Goal: Find specific fact

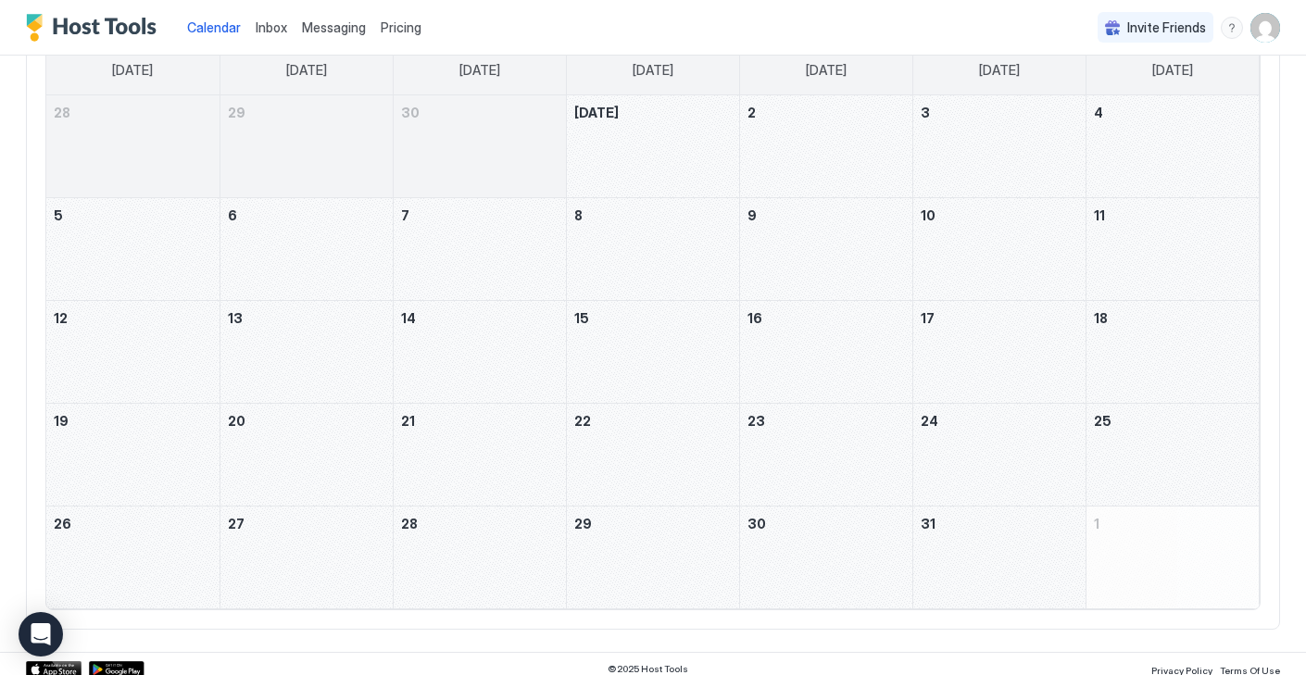
scroll to position [190, 0]
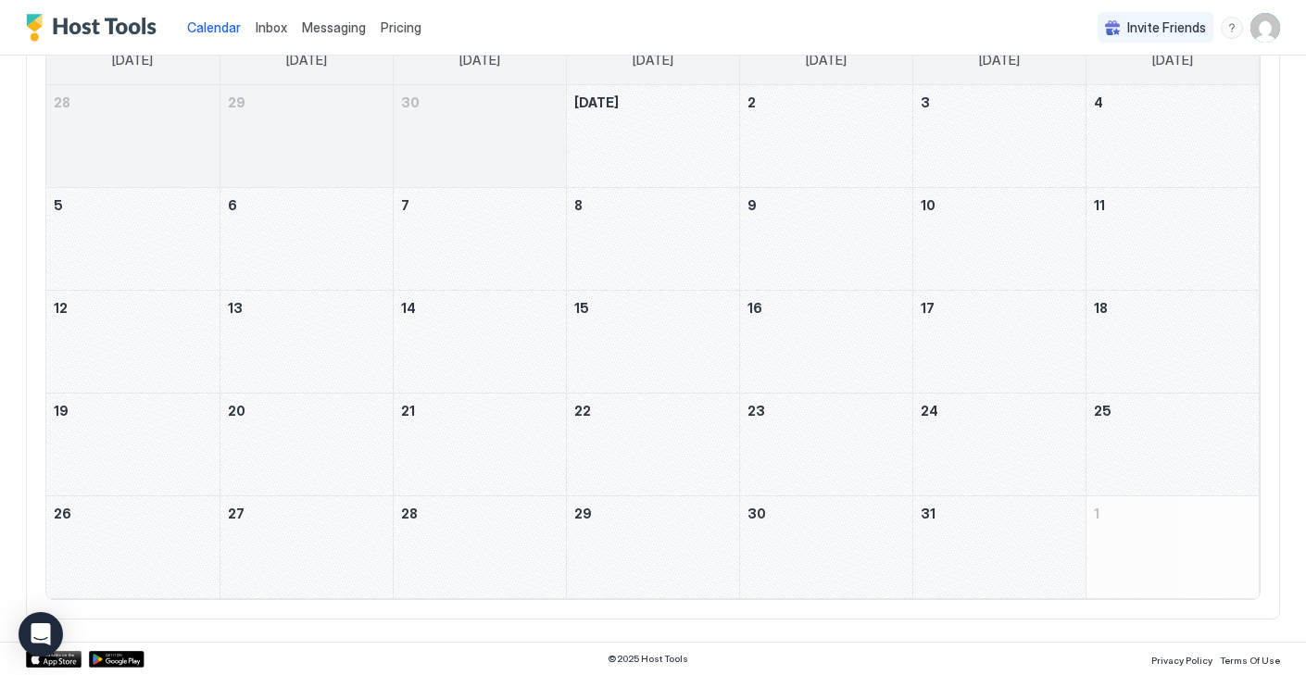
click at [660, 145] on div "October 1, 2025" at bounding box center [653, 136] width 172 height 102
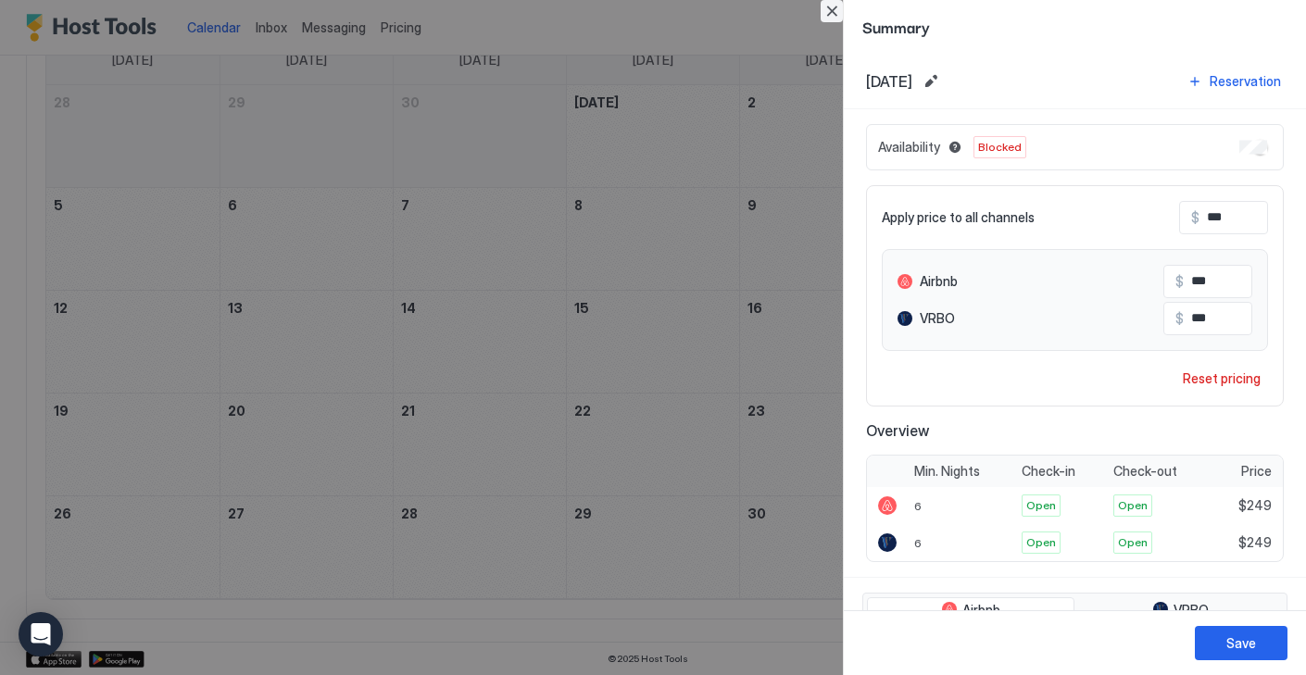
click at [831, 10] on button "Close" at bounding box center [831, 11] width 22 height 22
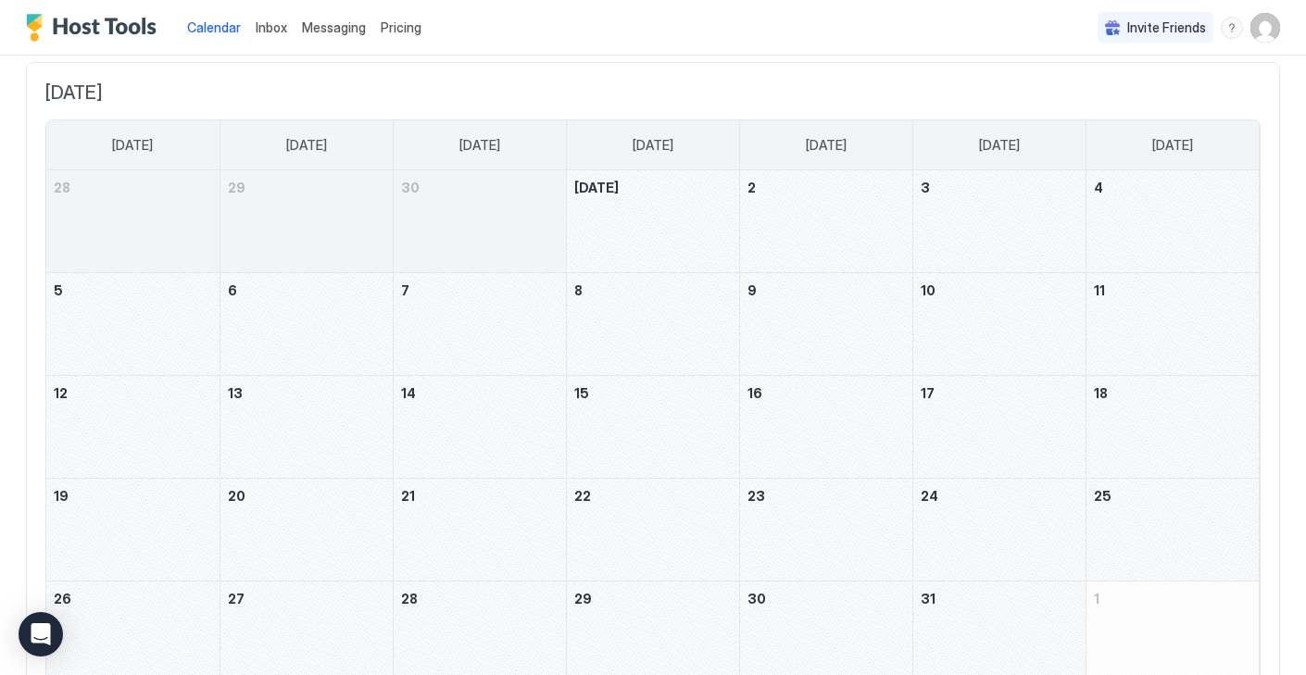
scroll to position [0, 0]
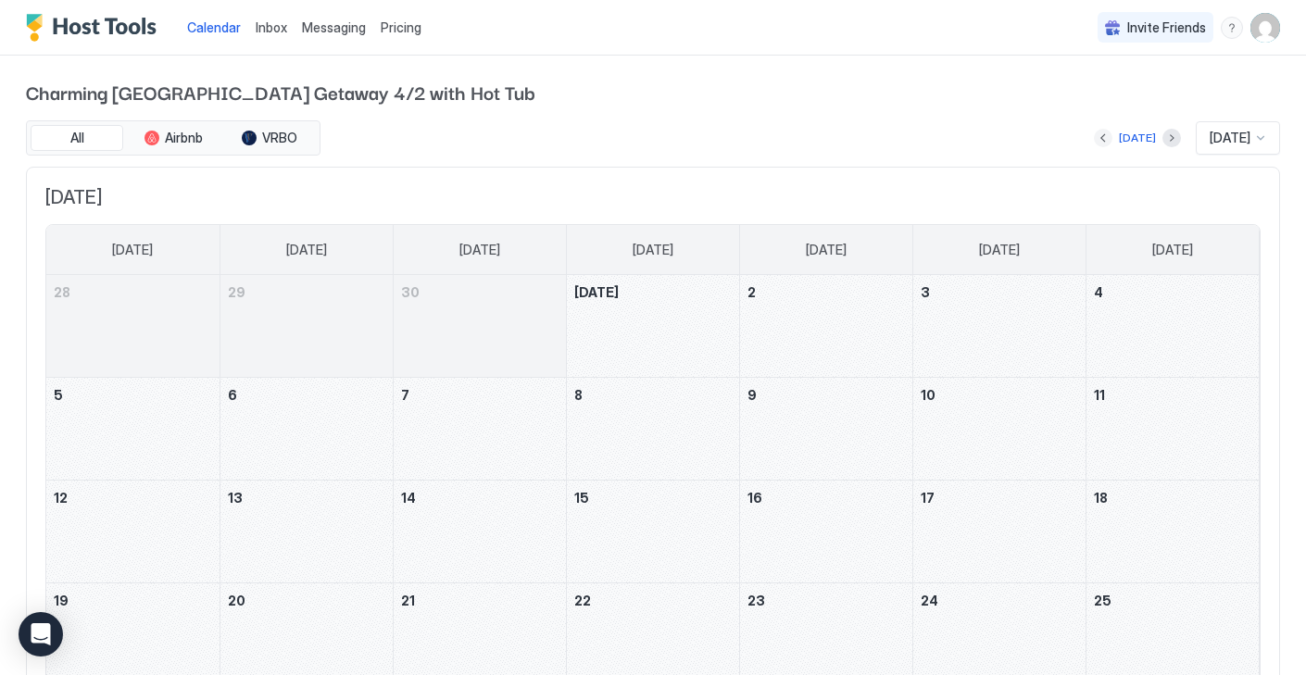
click at [1093, 133] on button "Previous month" at bounding box center [1102, 138] width 19 height 19
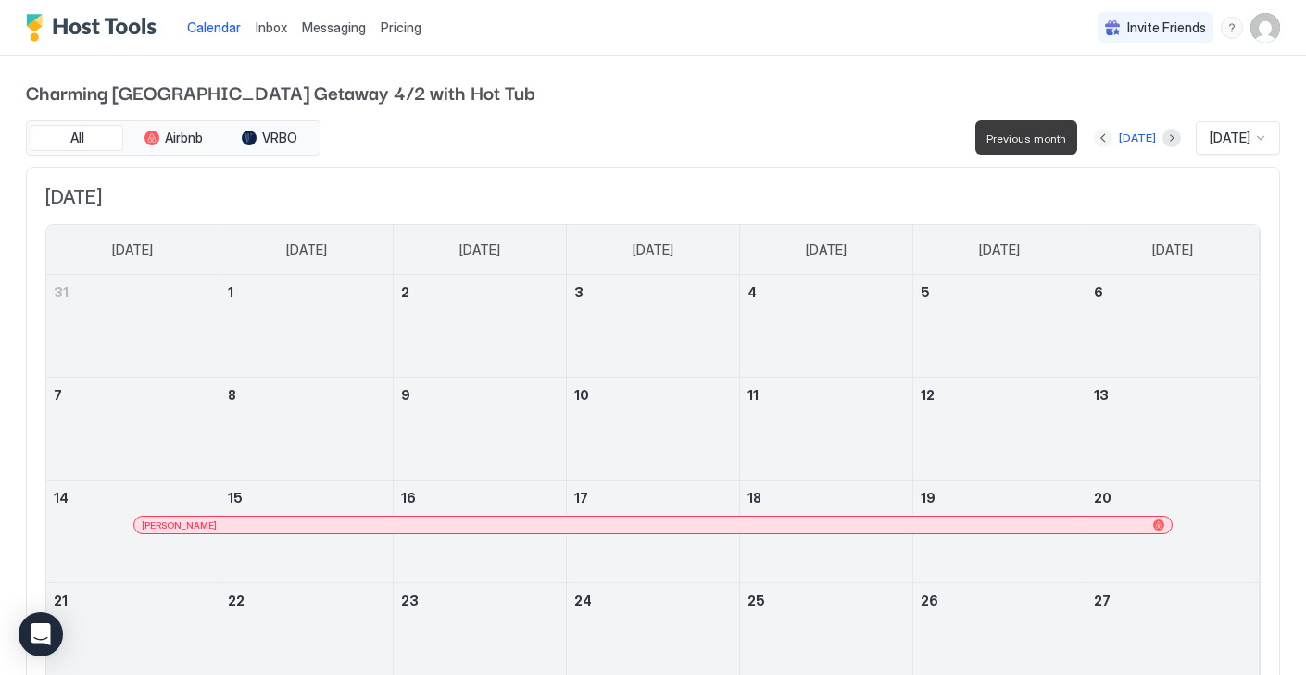
click at [1093, 134] on button "Previous month" at bounding box center [1102, 138] width 19 height 19
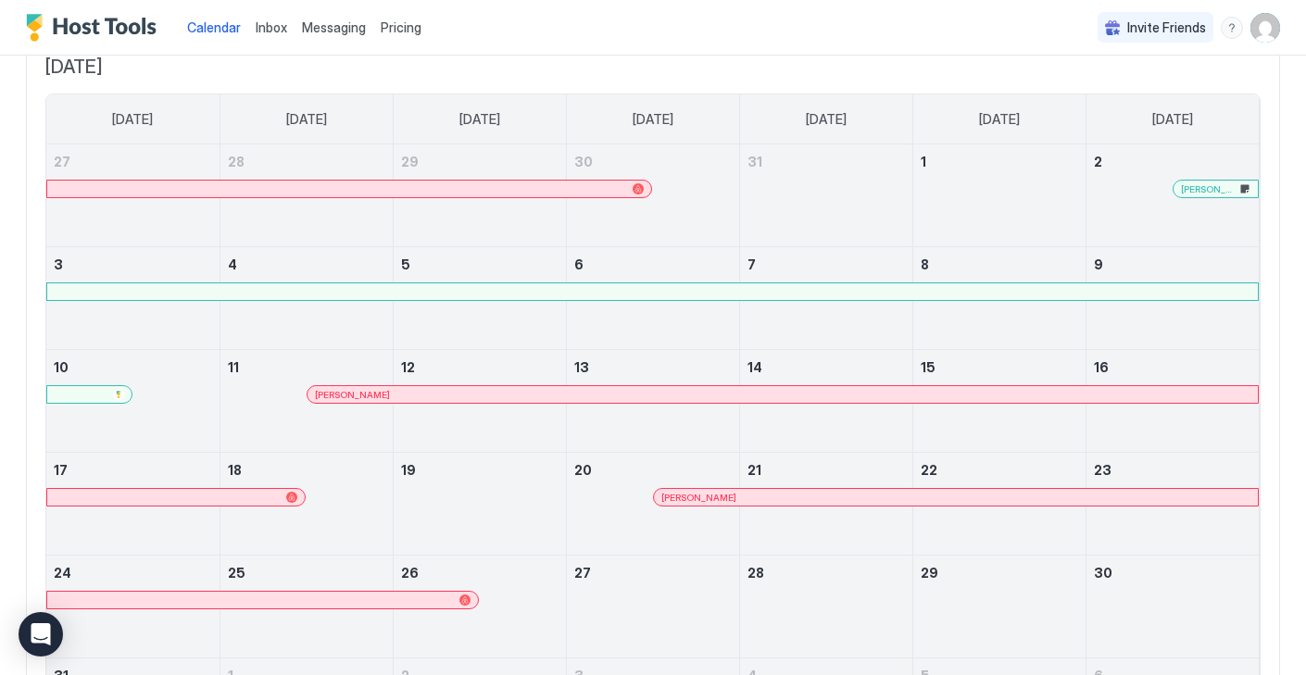
scroll to position [62, 0]
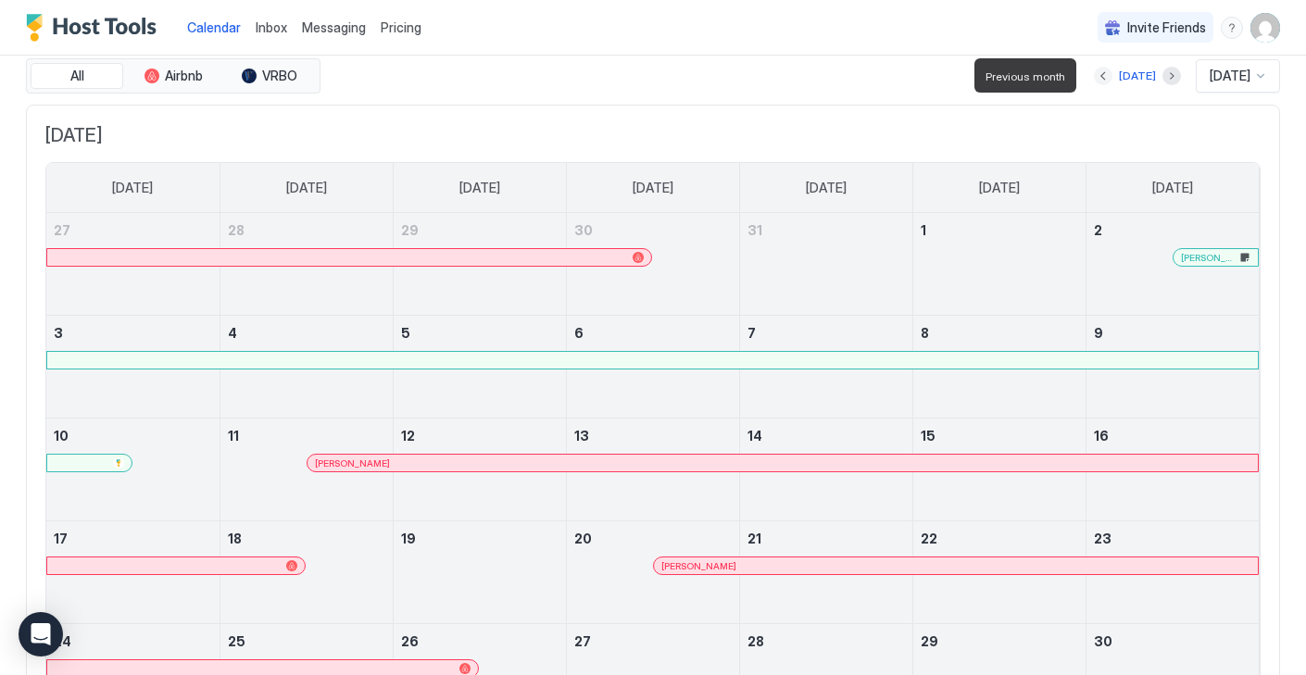
click at [1093, 72] on button "Previous month" at bounding box center [1102, 76] width 19 height 19
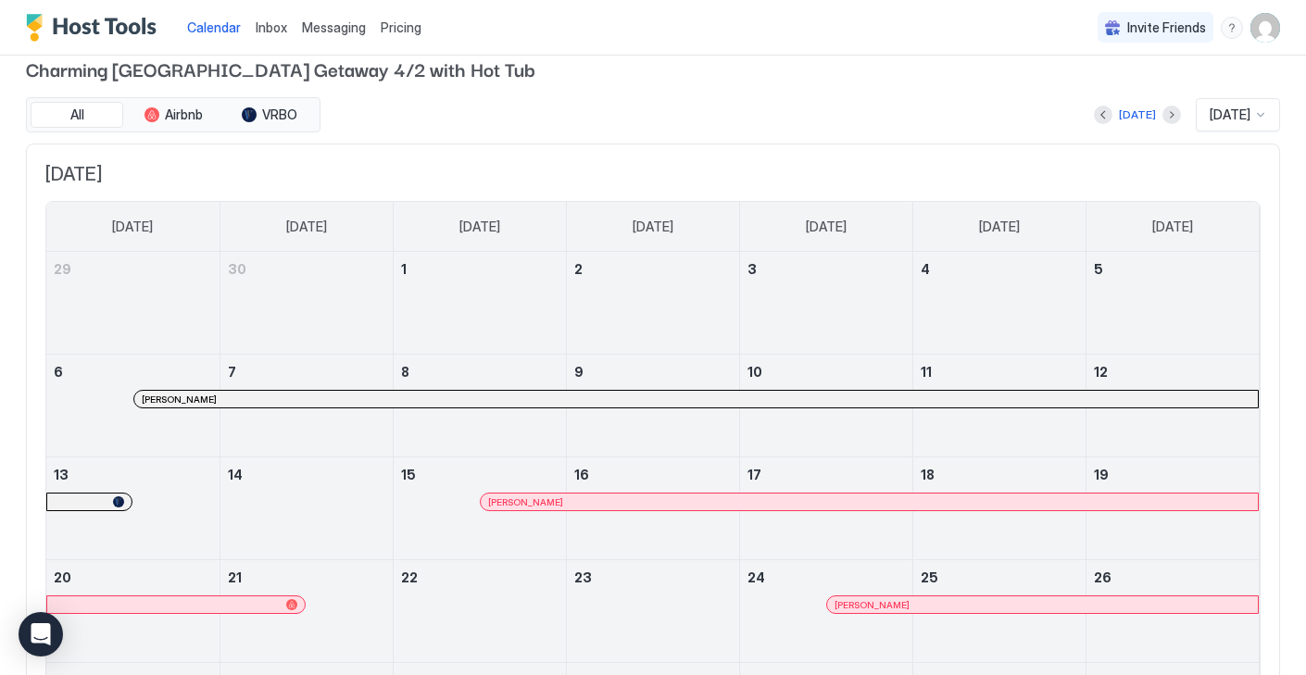
scroll to position [22, 0]
click at [1162, 114] on button "Next month" at bounding box center [1171, 115] width 19 height 19
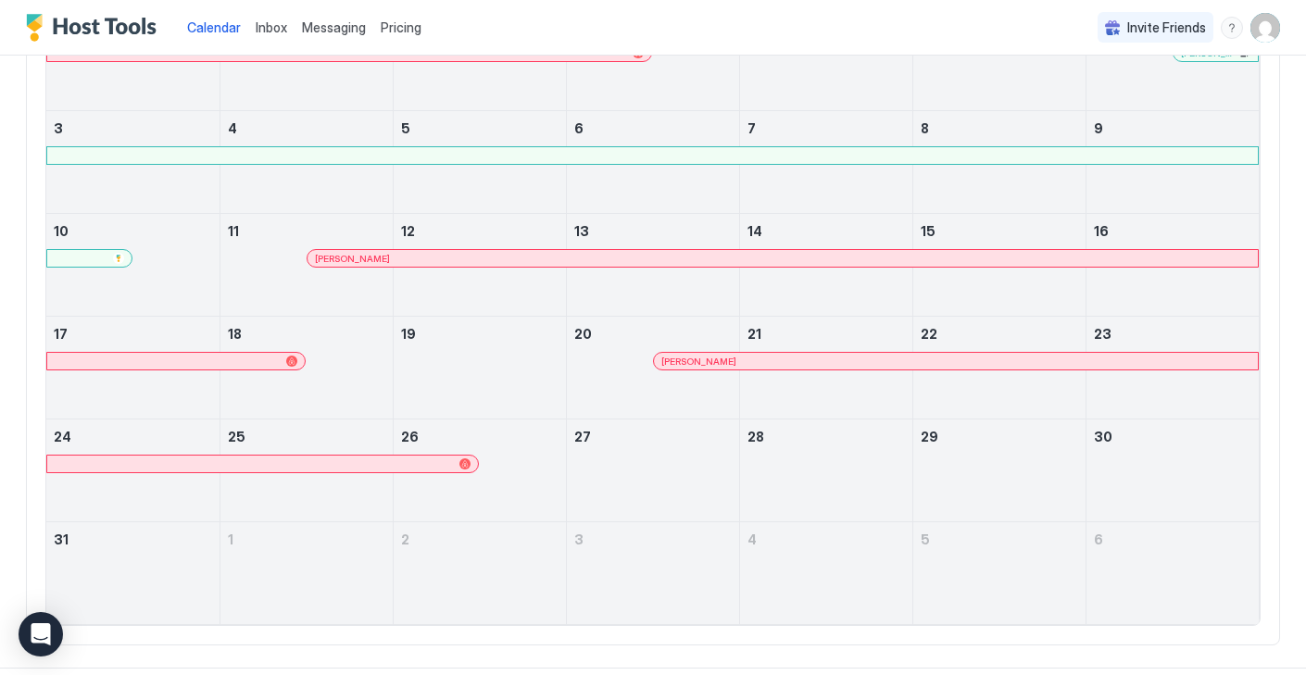
scroll to position [293, 0]
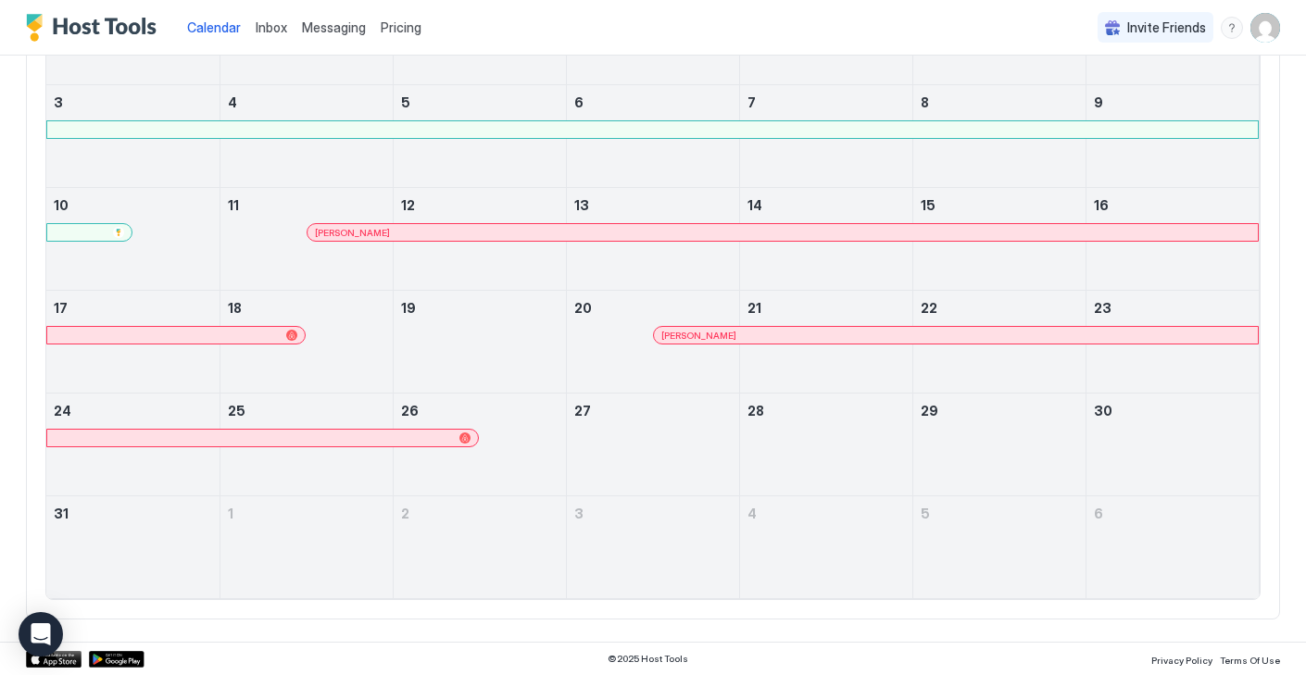
click at [617, 132] on div at bounding box center [652, 129] width 1210 height 17
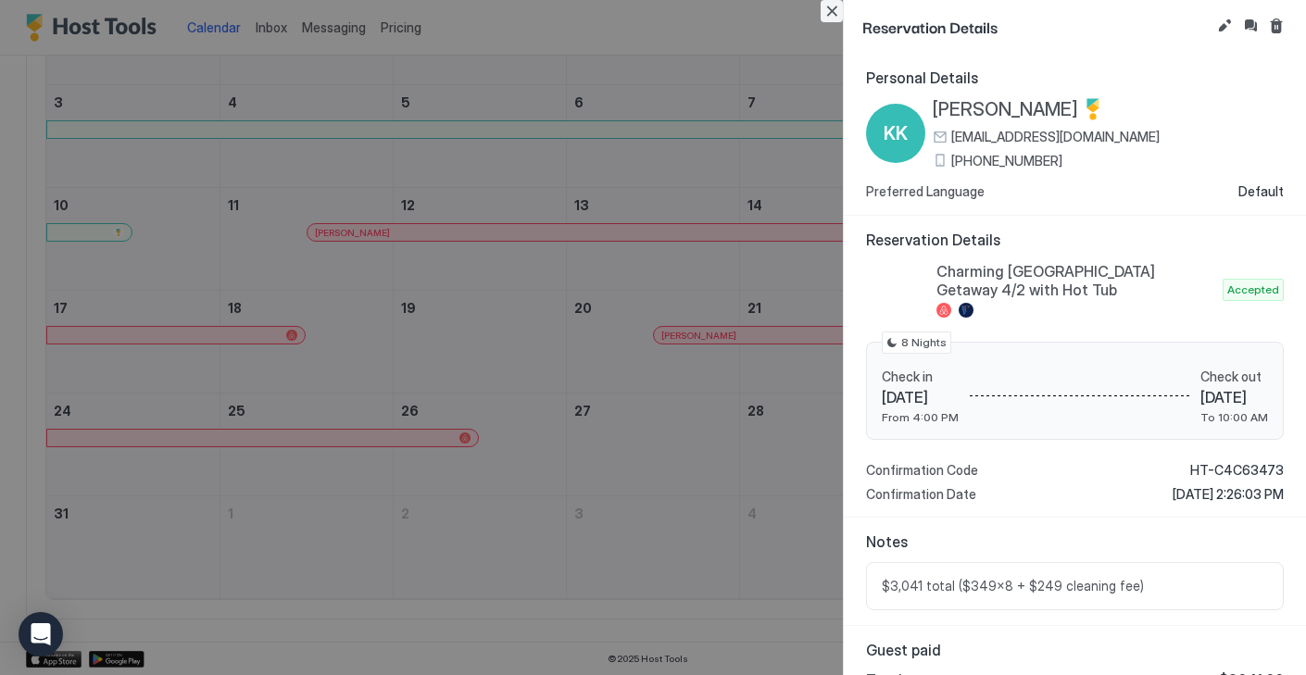
click at [834, 9] on button "Close" at bounding box center [831, 11] width 22 height 22
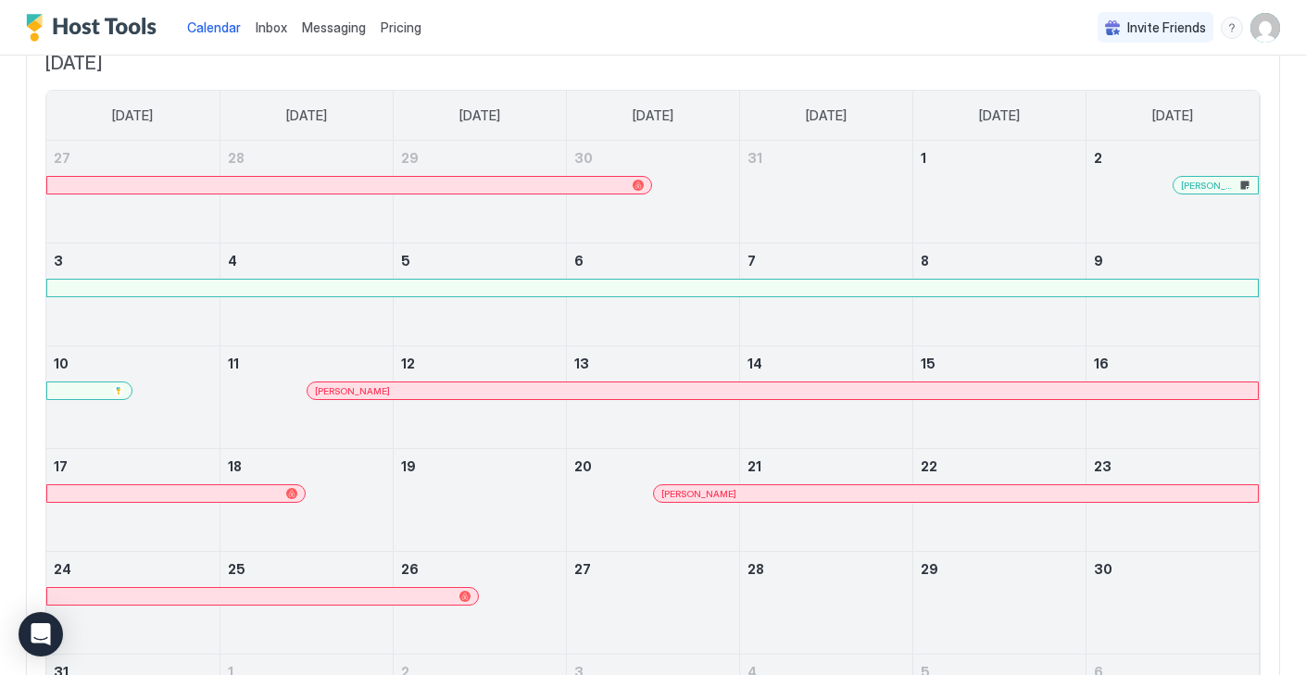
scroll to position [131, 0]
click at [497, 289] on div at bounding box center [652, 290] width 1210 height 17
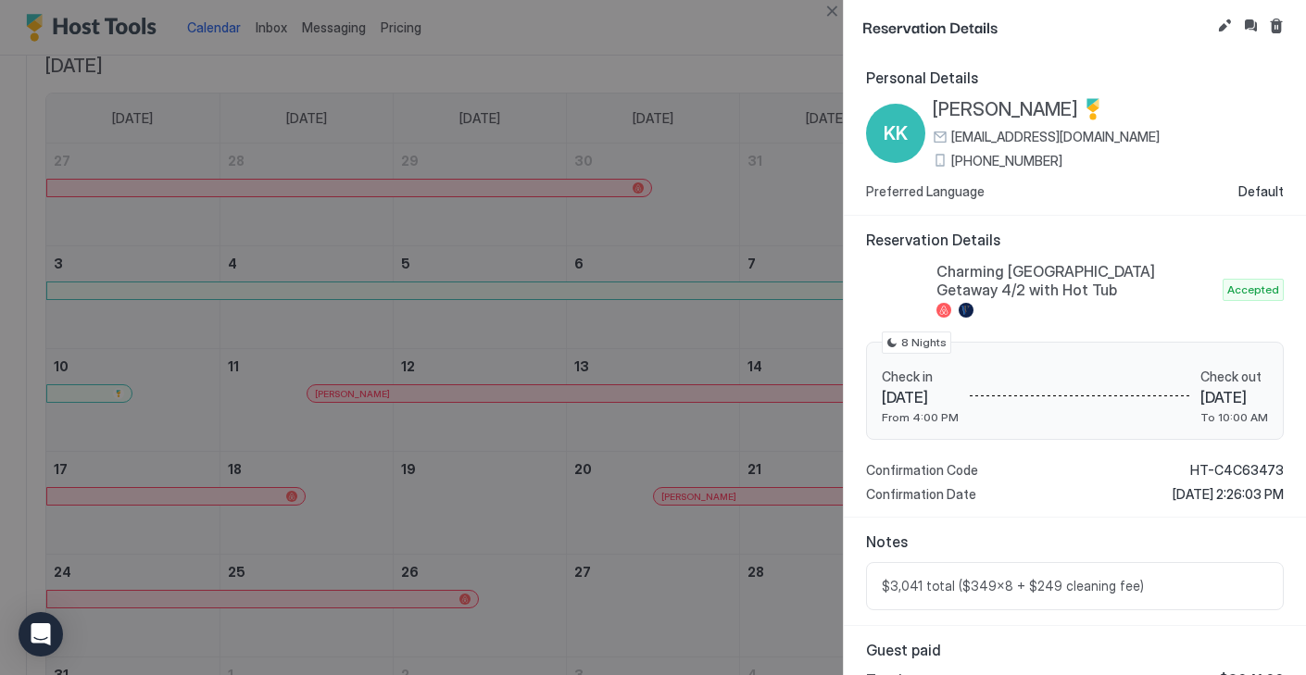
scroll to position [106, 0]
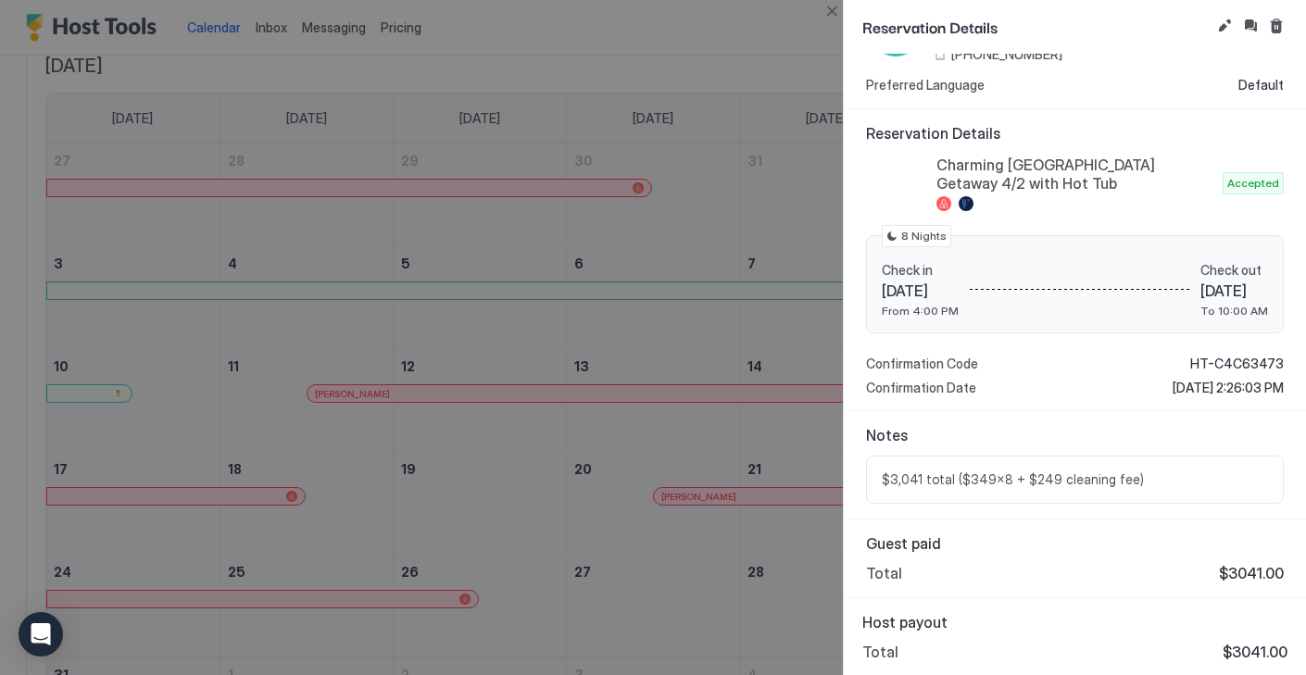
click at [623, 295] on div at bounding box center [653, 337] width 1306 height 675
click at [831, 15] on button "Close" at bounding box center [831, 11] width 22 height 22
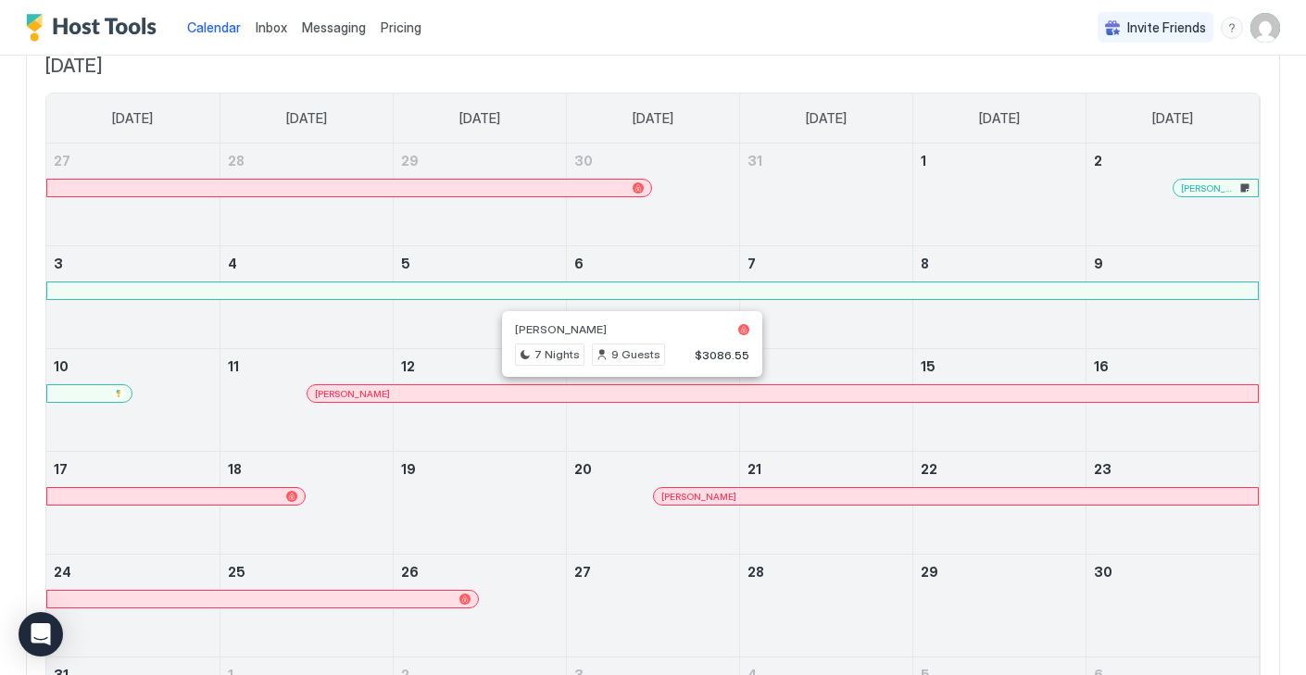
click at [624, 390] on div at bounding box center [624, 393] width 15 height 15
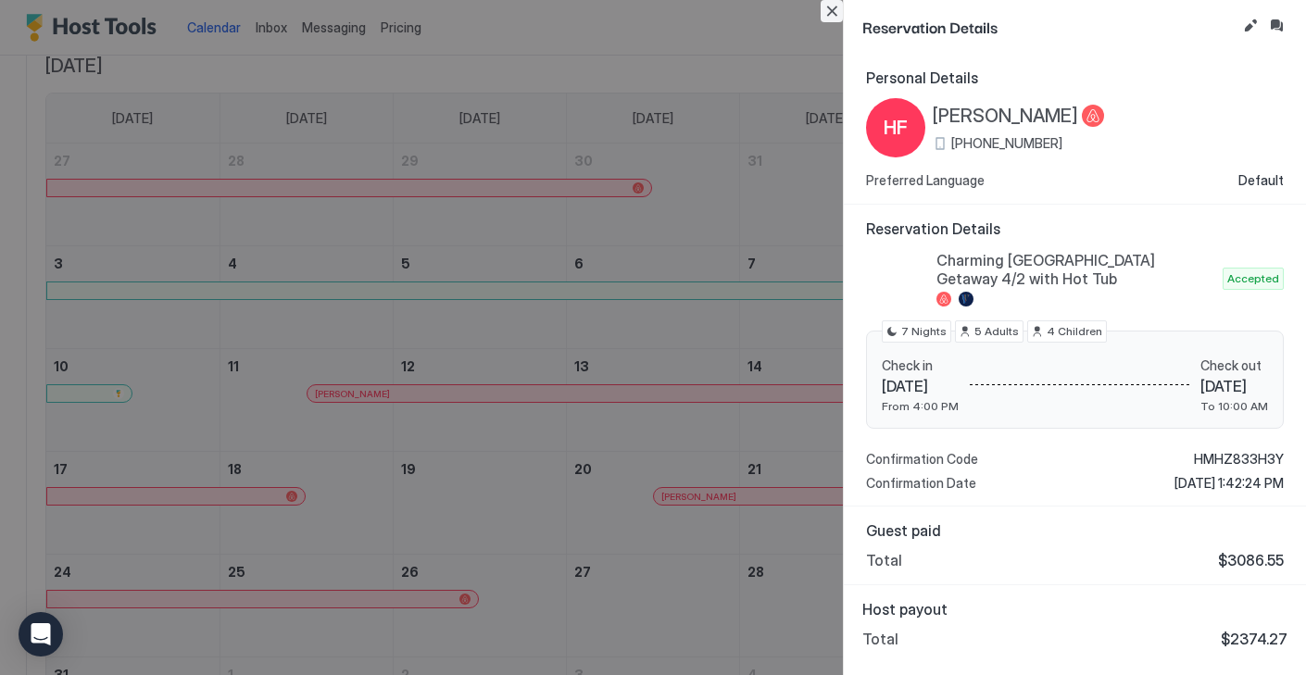
click at [834, 13] on button "Close" at bounding box center [831, 11] width 22 height 22
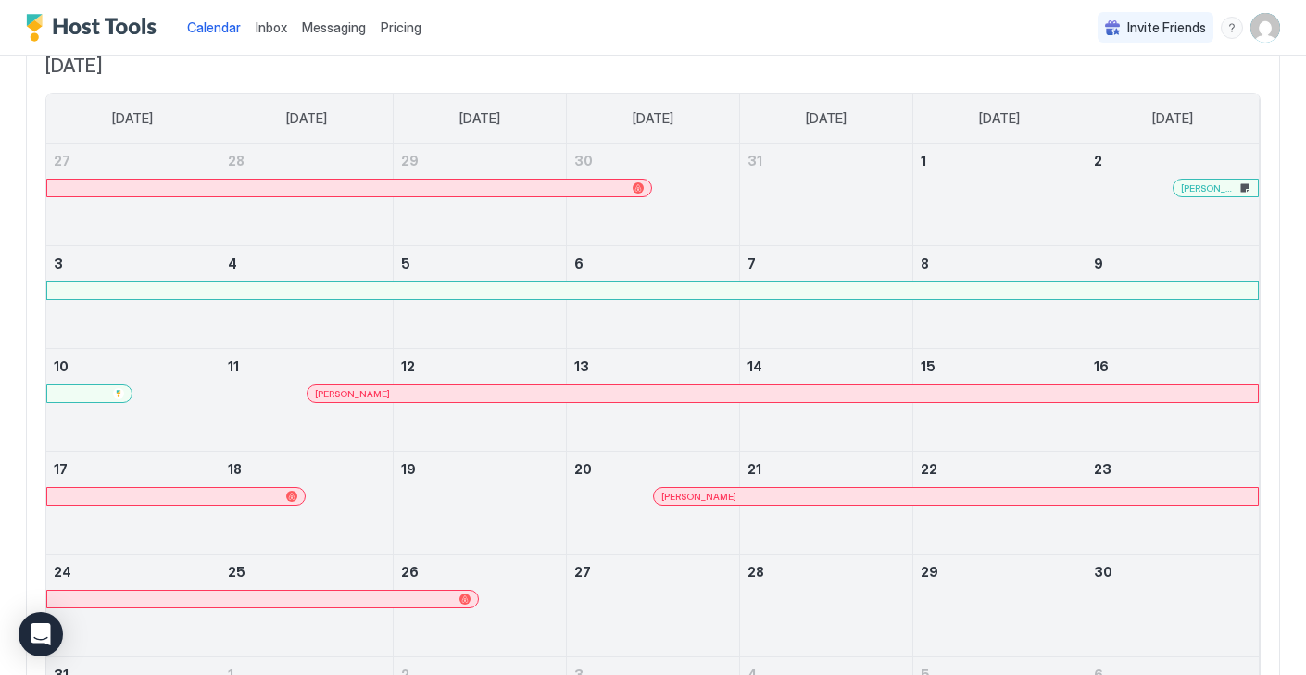
click at [760, 494] on div at bounding box center [760, 496] width 15 height 15
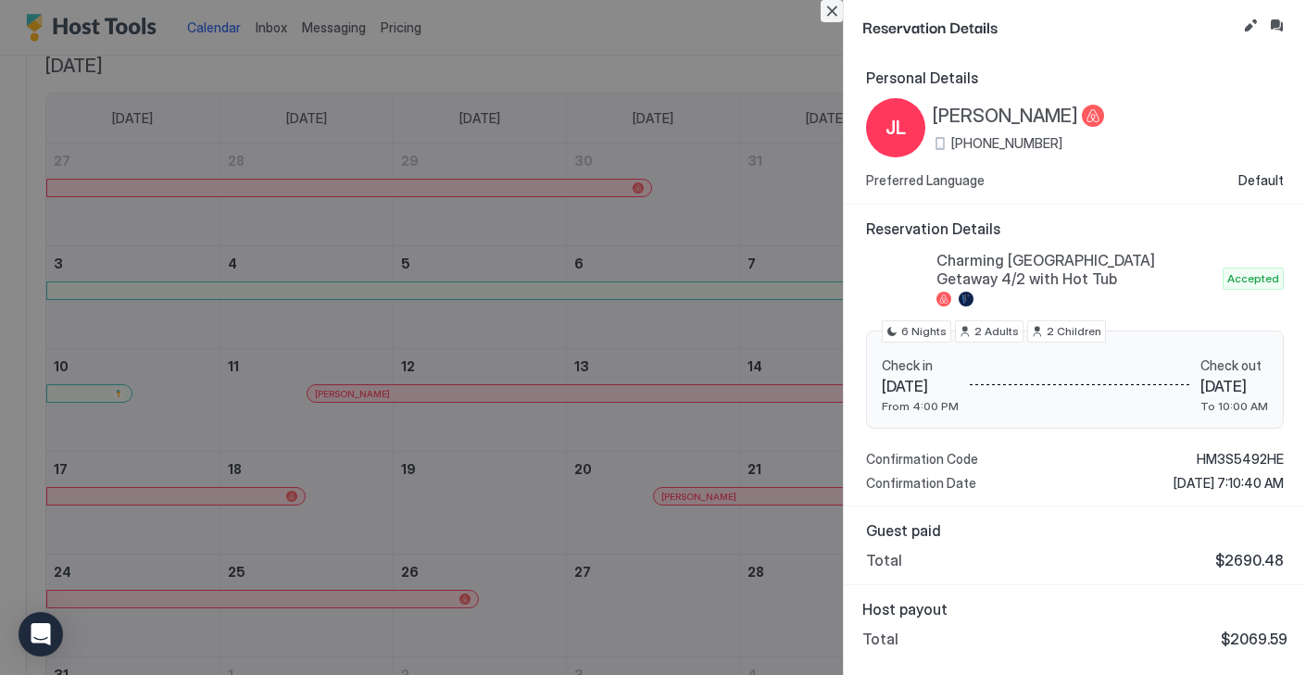
click at [831, 10] on button "Close" at bounding box center [831, 11] width 22 height 22
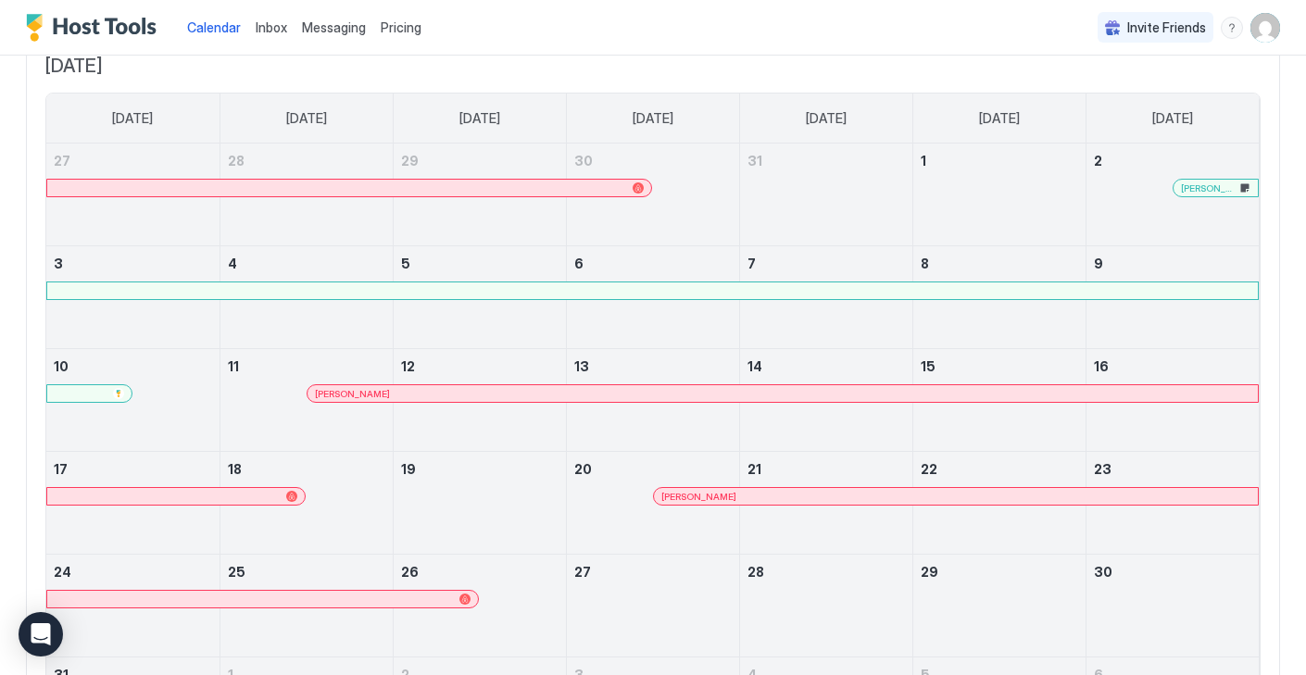
scroll to position [0, 0]
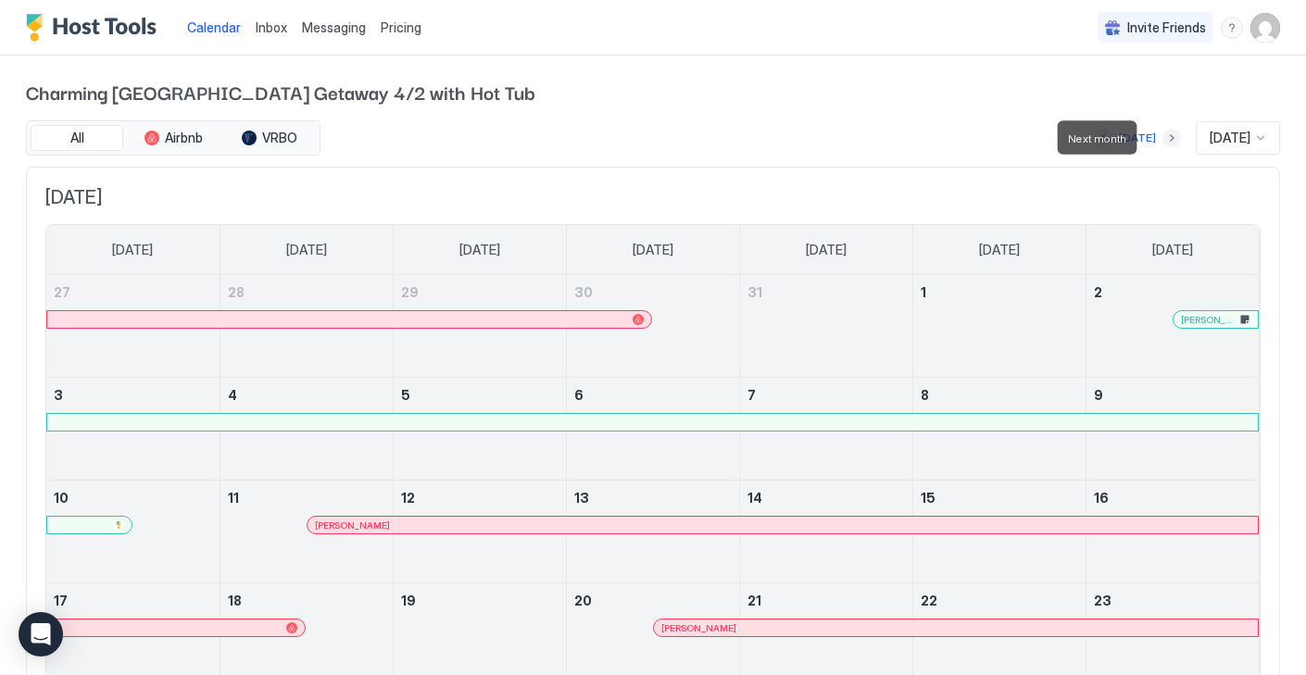
click at [1162, 138] on button "Next month" at bounding box center [1171, 138] width 19 height 19
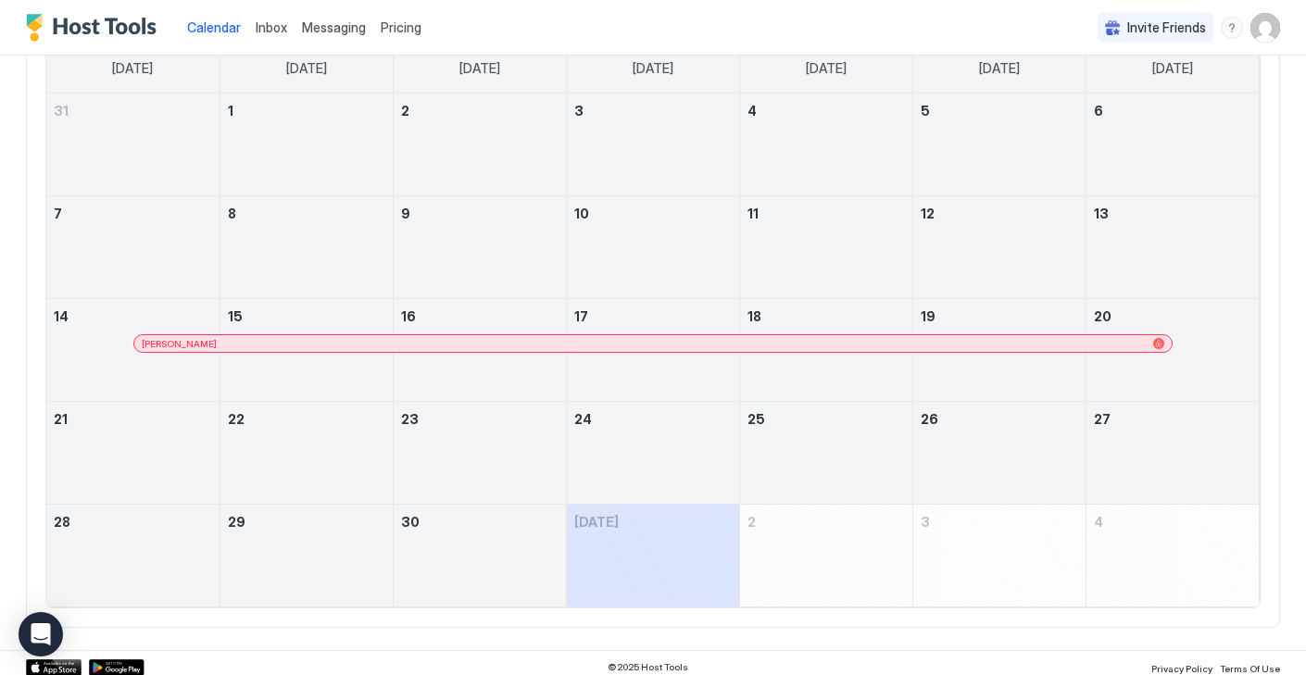
scroll to position [190, 0]
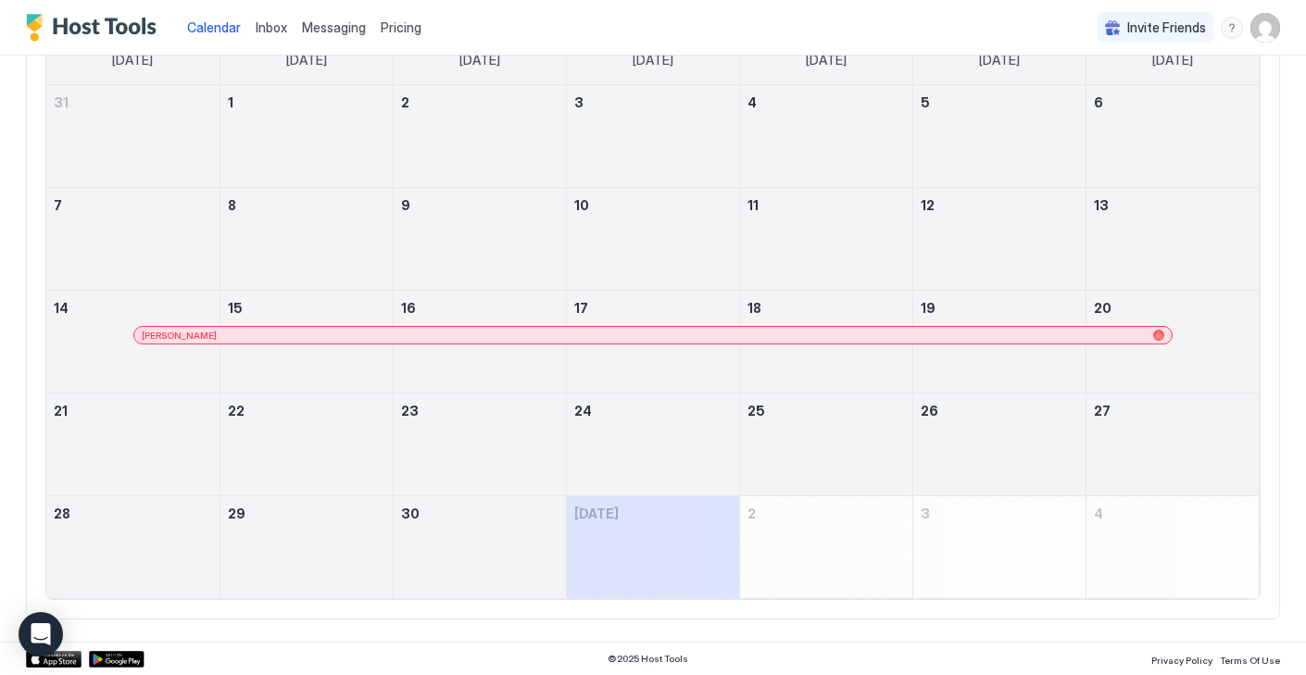
click at [765, 337] on div at bounding box center [764, 335] width 15 height 15
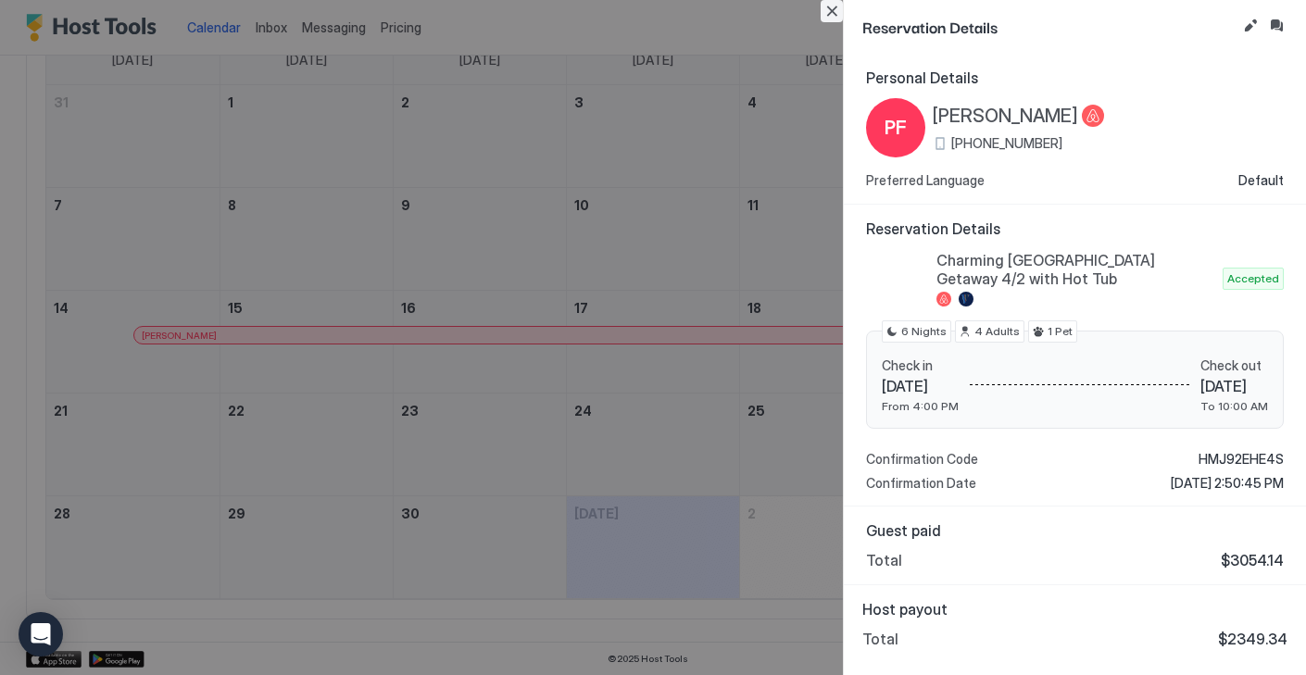
click at [825, 14] on button "Close" at bounding box center [831, 11] width 22 height 22
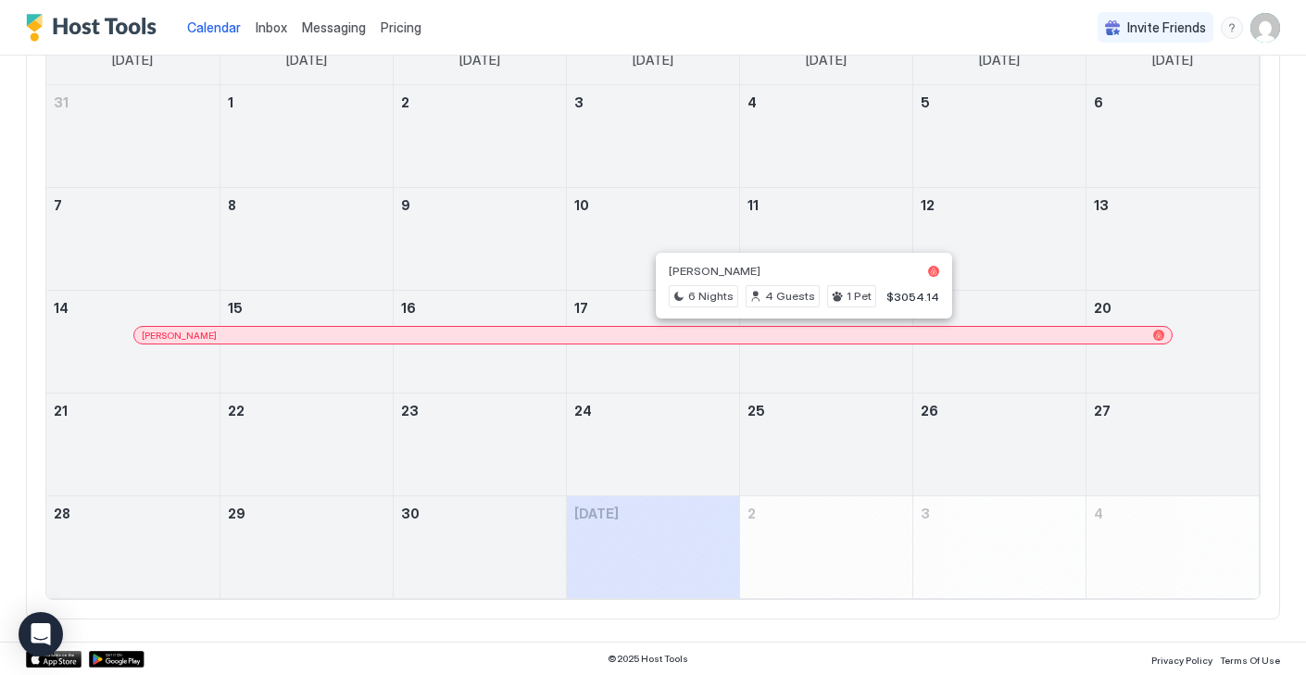
click at [803, 335] on div at bounding box center [802, 335] width 15 height 15
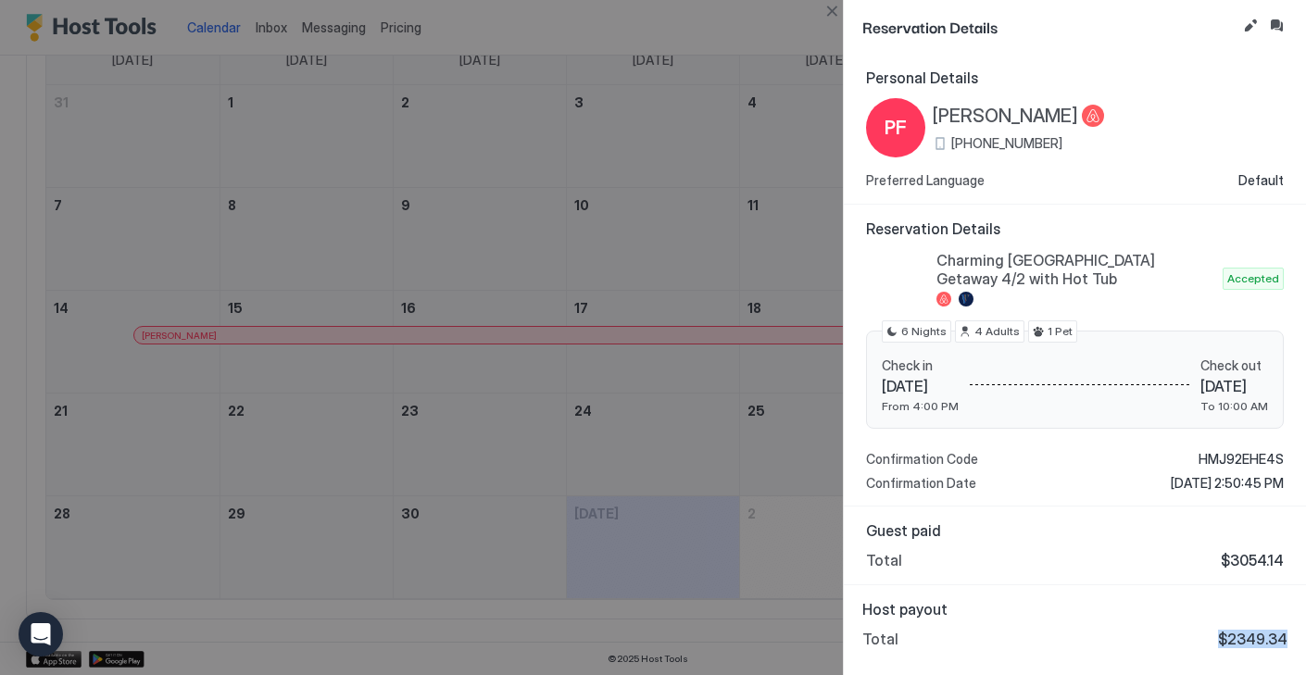
drag, startPoint x: 1222, startPoint y: 635, endPoint x: 1288, endPoint y: 635, distance: 65.7
click at [1288, 635] on div "Host payout Total $2349.34" at bounding box center [1074, 624] width 462 height 78
copy span "$2349.34"
